Goal: Navigation & Orientation: Find specific page/section

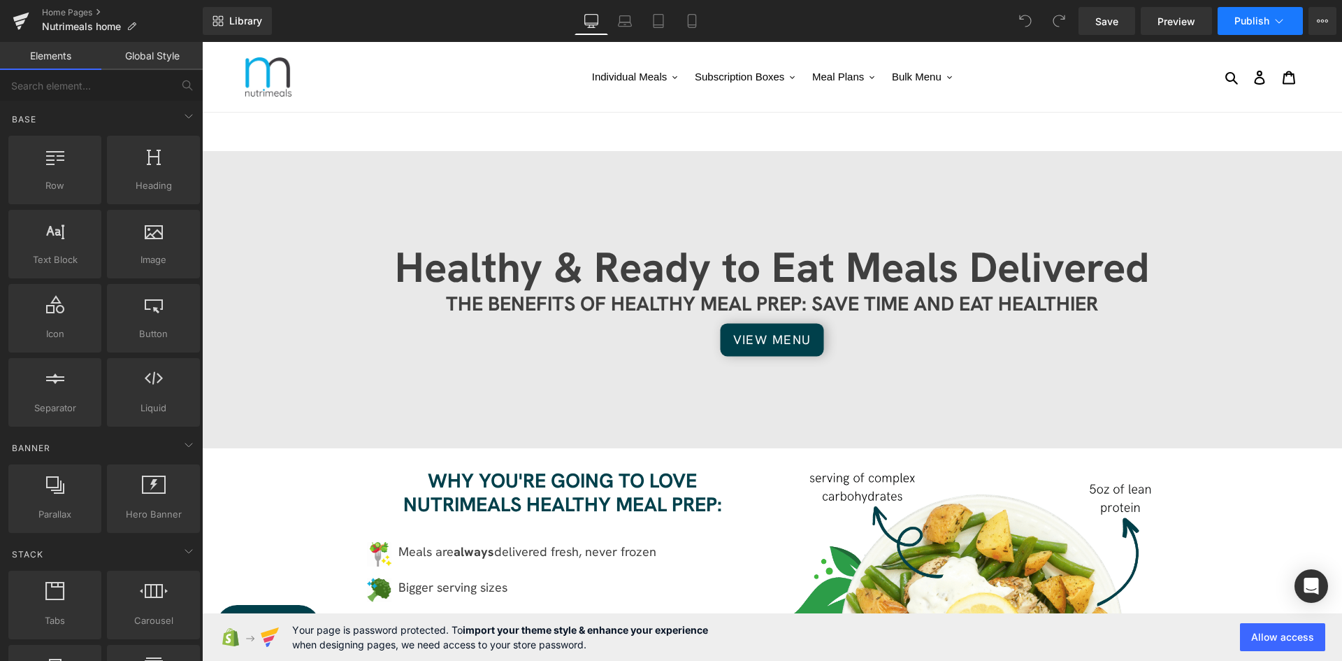
click at [1274, 20] on icon at bounding box center [1280, 21] width 14 height 14
click at [1321, 23] on icon at bounding box center [1322, 20] width 11 height 11
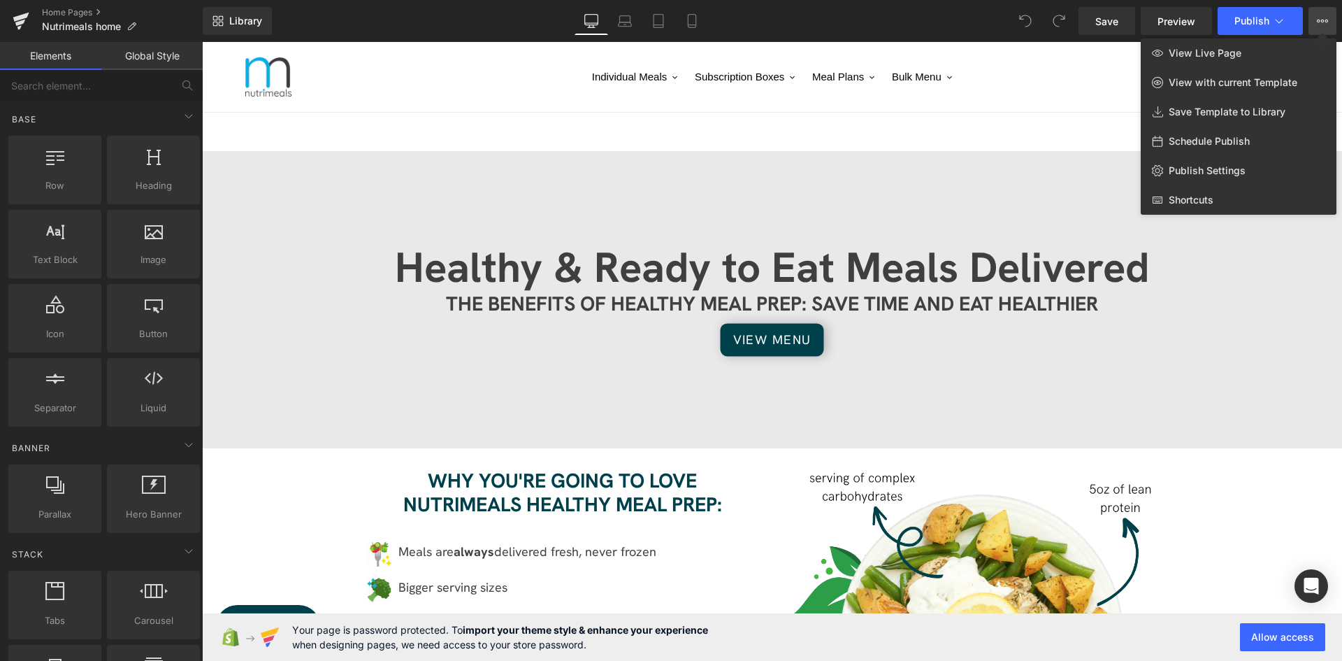
click at [1321, 23] on icon at bounding box center [1322, 20] width 11 height 11
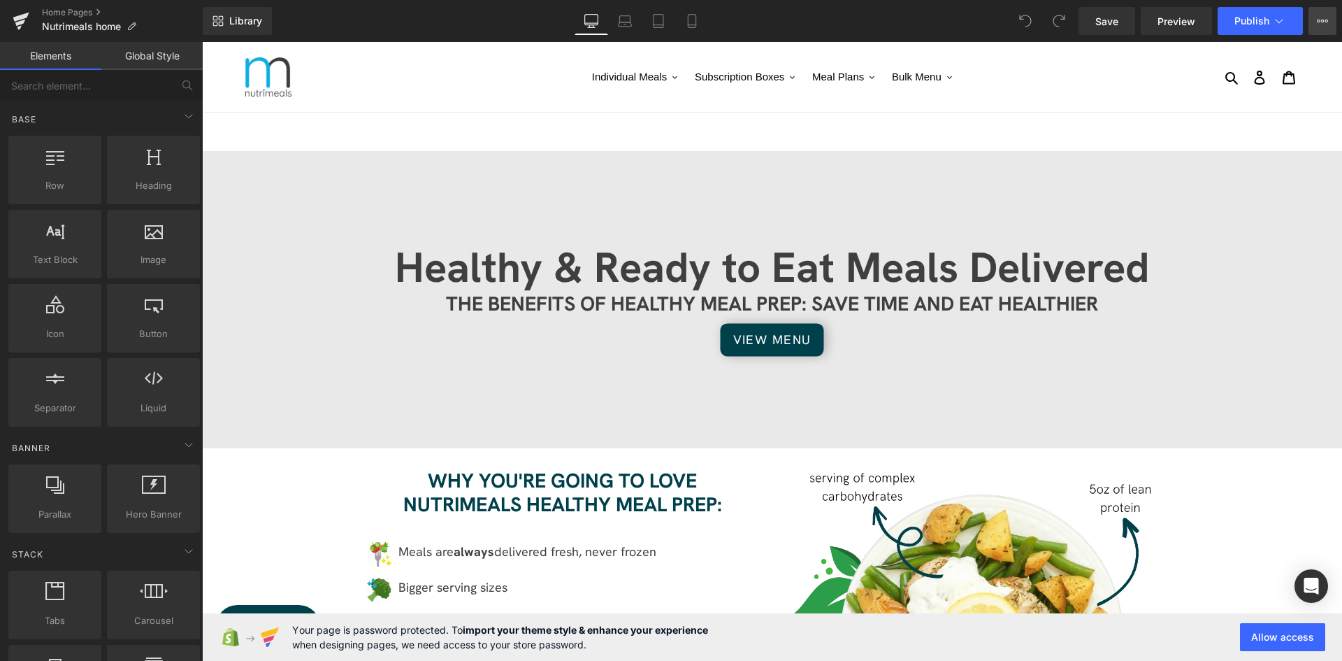
click at [1333, 24] on button "View Live Page View with current Template Save Template to Library Schedule Pub…" at bounding box center [1323, 21] width 28 height 28
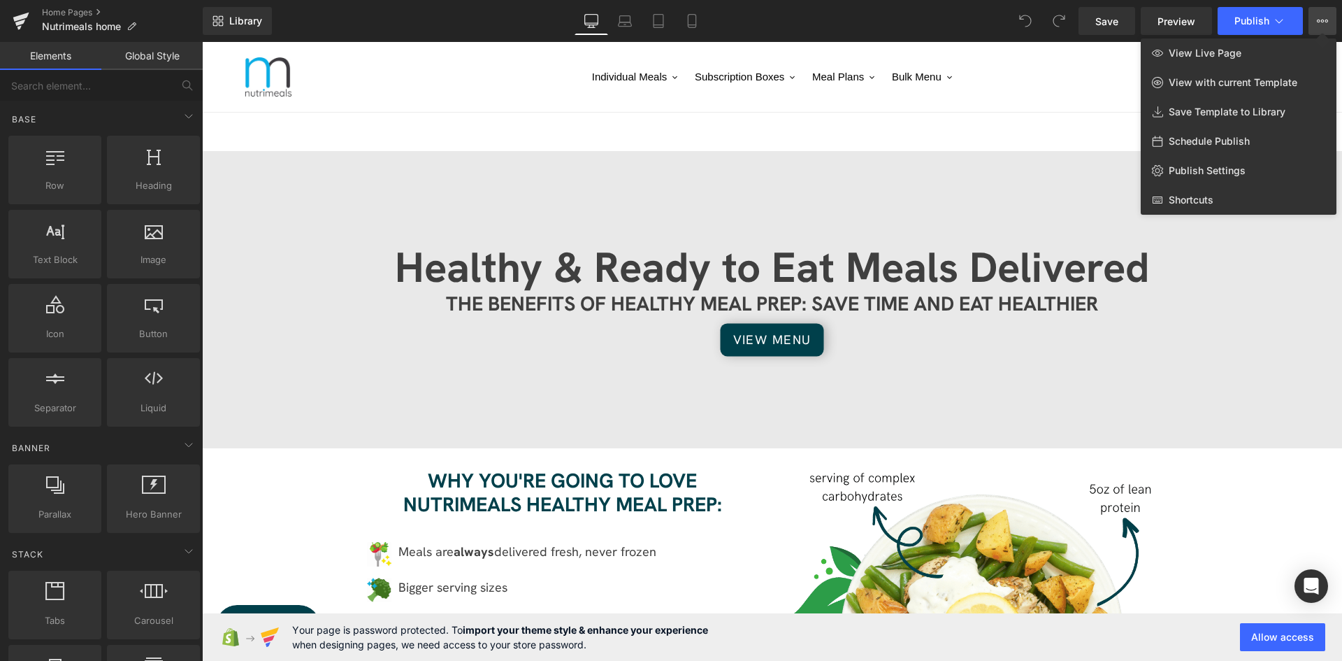
click at [1333, 24] on button "View Live Page View with current Template Save Template to Library Schedule Pub…" at bounding box center [1323, 21] width 28 height 28
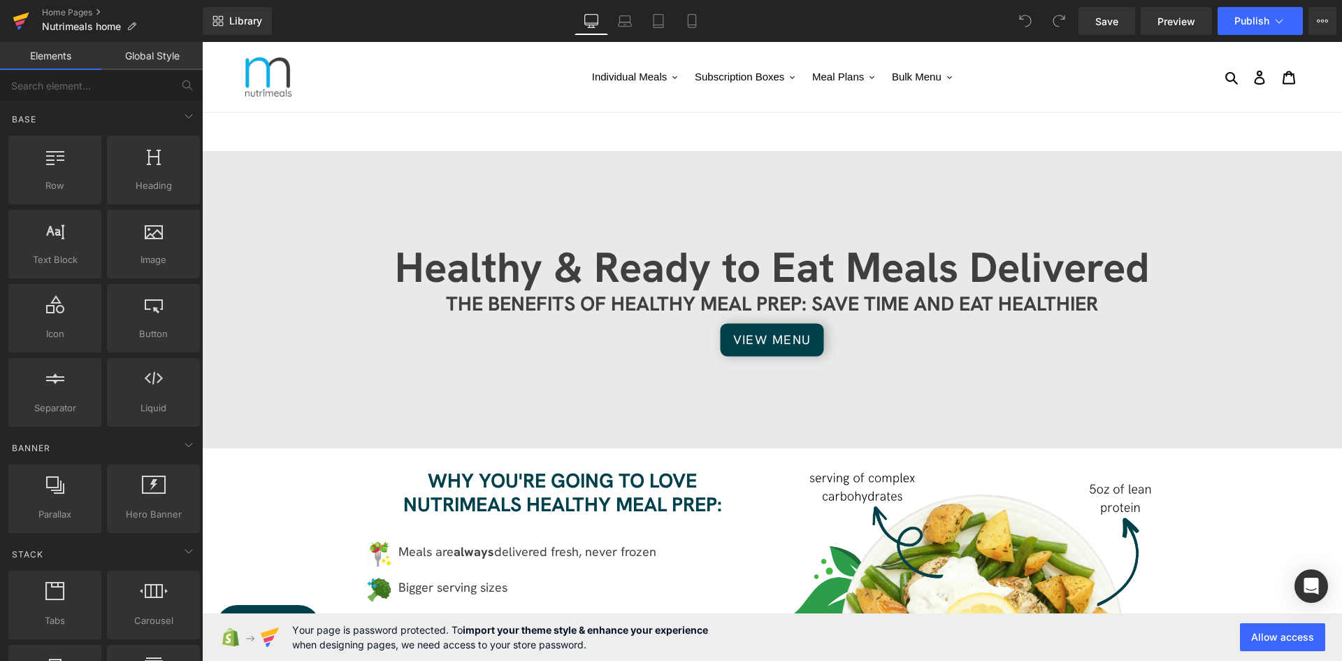
click at [24, 23] on icon at bounding box center [21, 20] width 17 height 35
